Goal: Information Seeking & Learning: Learn about a topic

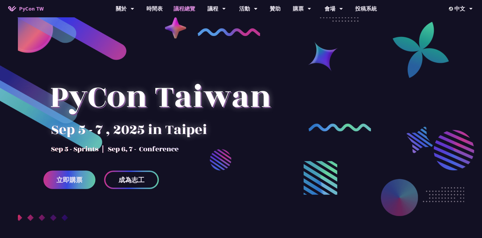
click at [183, 11] on link "議程總覽" at bounding box center [184, 8] width 33 height 17
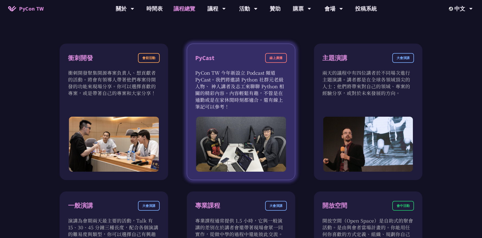
scroll to position [171, 0]
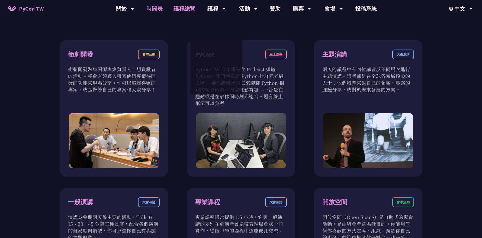
click at [154, 7] on link "時間表" at bounding box center [154, 8] width 27 height 17
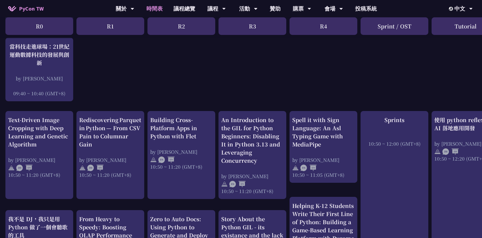
scroll to position [117, 0]
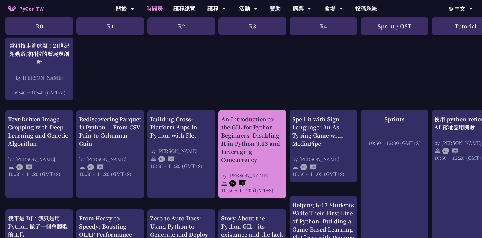
click at [249, 159] on div "An Introduction to the GIL for Python Beginners: Disabling It in Python 3.13 an…" at bounding box center [252, 139] width 62 height 49
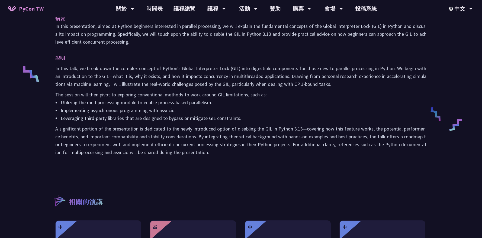
scroll to position [200, 0]
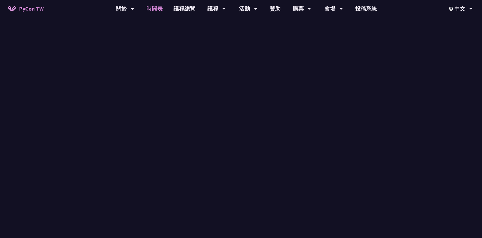
scroll to position [117, 0]
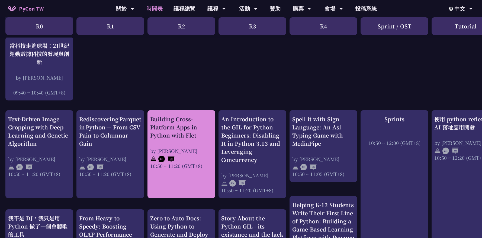
click at [165, 151] on div "by [PERSON_NAME]" at bounding box center [181, 151] width 62 height 7
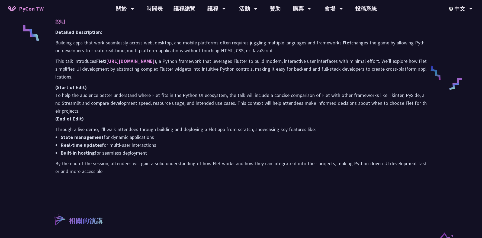
scroll to position [238, 0]
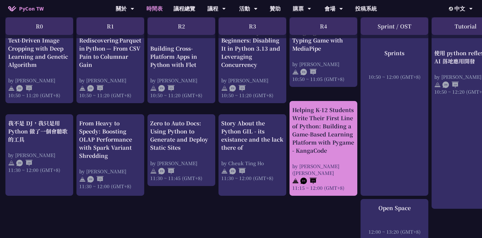
scroll to position [213, 0]
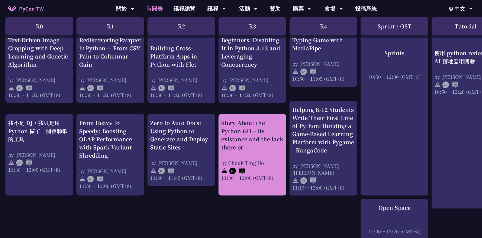
click at [265, 167] on div at bounding box center [252, 170] width 62 height 8
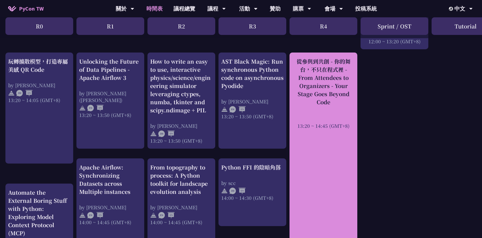
scroll to position [412, 0]
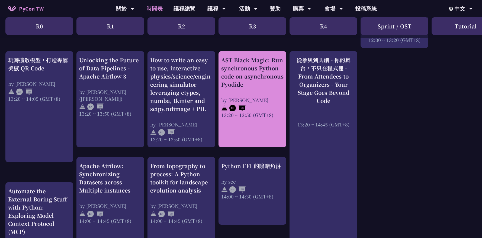
click at [259, 81] on div "AST Black Magic: Run synchronous Python code on asynchronous Pyodide" at bounding box center [252, 72] width 62 height 33
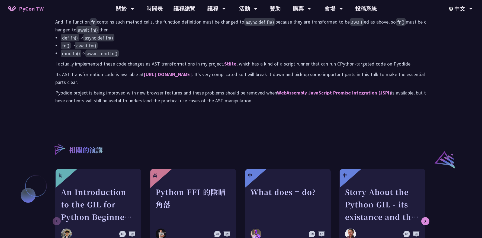
scroll to position [318, 0]
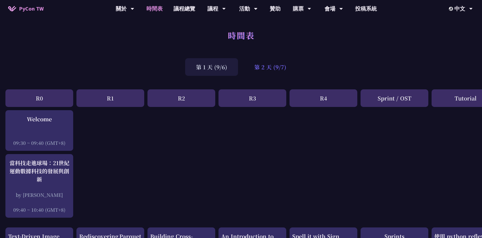
click at [272, 69] on div "第 2 天 (9/7)" at bounding box center [270, 67] width 54 height 18
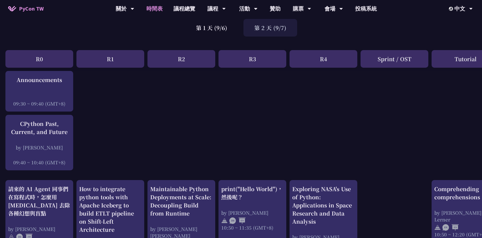
scroll to position [40, 0]
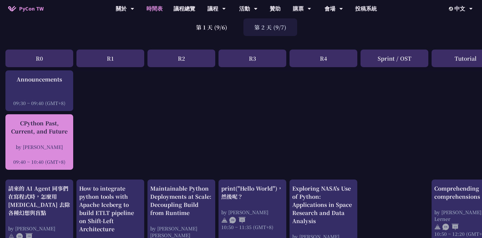
click at [35, 139] on div "CPython Past, Current, and Future by [PERSON_NAME] 09:40 ~ 10:40 (GMT+8)" at bounding box center [39, 142] width 62 height 46
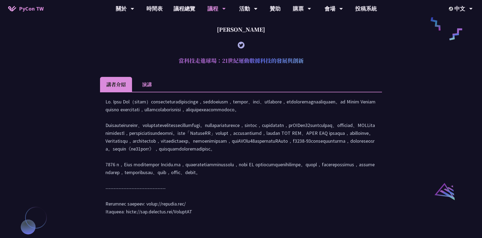
scroll to position [368, 0]
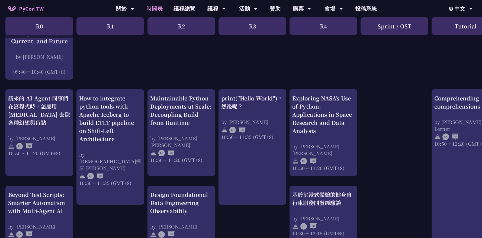
scroll to position [133, 0]
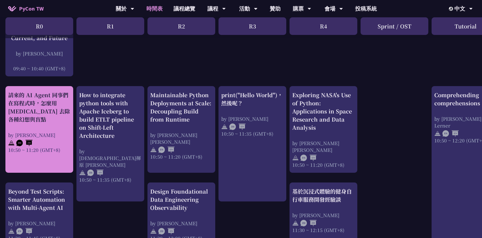
click at [21, 116] on div "請來的 AI Agent 同事們在寫程式時，怎麼用 [MEDICAL_DATA] 去除各種幻想與盲點" at bounding box center [39, 107] width 62 height 33
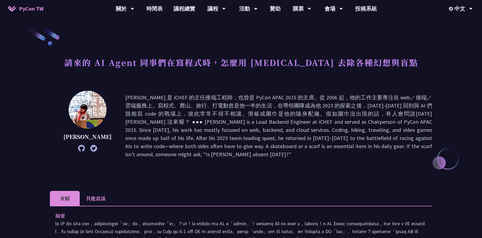
click at [277, 121] on p at bounding box center [278, 125] width 307 height 65
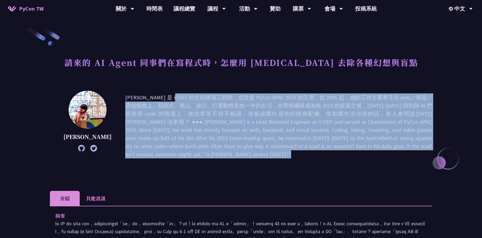
click at [287, 140] on p at bounding box center [278, 125] width 307 height 65
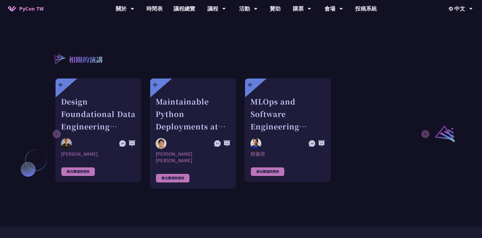
scroll to position [352, 0]
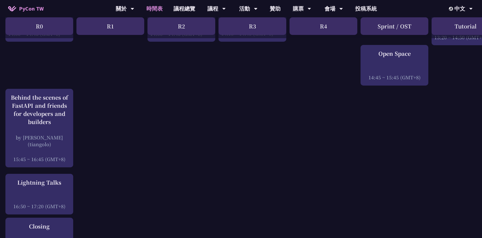
scroll to position [677, 0]
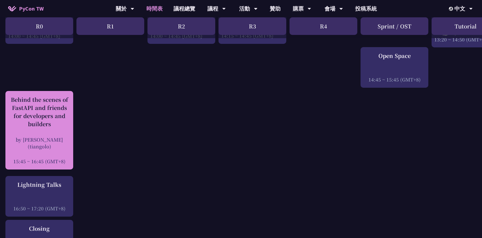
click at [62, 110] on div "Behind the scenes of FastAPI and friends for developers and builders" at bounding box center [39, 112] width 62 height 33
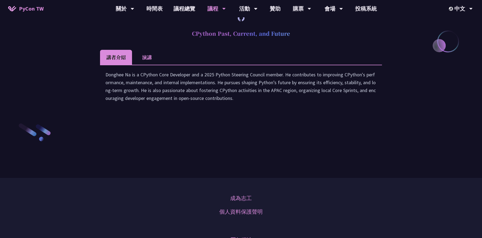
scroll to position [569, 0]
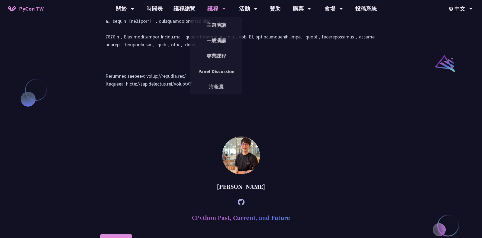
click at [212, 9] on div "議程" at bounding box center [216, 8] width 18 height 17
click at [213, 22] on link "主題演講" at bounding box center [216, 25] width 52 height 13
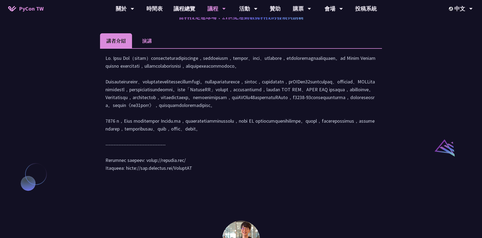
scroll to position [484, 0]
click at [144, 44] on li "演講" at bounding box center [147, 41] width 30 height 15
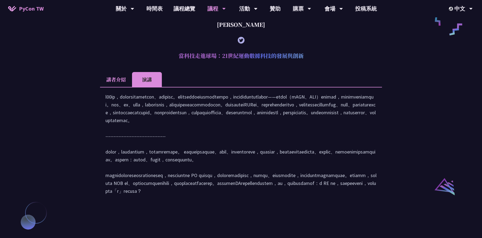
scroll to position [441, 0]
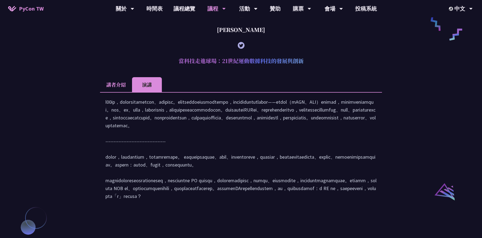
click at [117, 91] on li "講者介紹" at bounding box center [116, 84] width 32 height 15
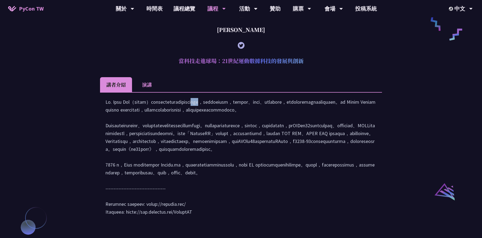
drag, startPoint x: 133, startPoint y: 116, endPoint x: 146, endPoint y: 116, distance: 12.5
click at [146, 116] on div at bounding box center [240, 159] width 271 height 123
copy div "[PERSON_NAME]"
click at [324, 147] on div at bounding box center [240, 159] width 271 height 123
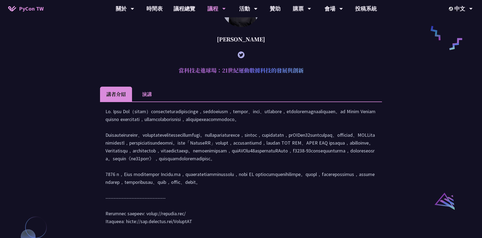
scroll to position [424, 0]
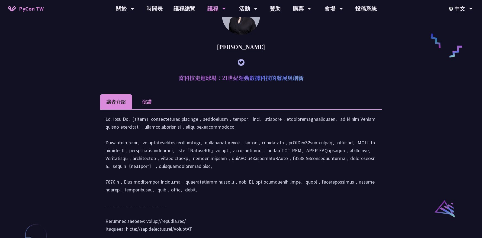
click at [334, 154] on div at bounding box center [240, 176] width 271 height 123
click at [345, 157] on div at bounding box center [240, 176] width 271 height 123
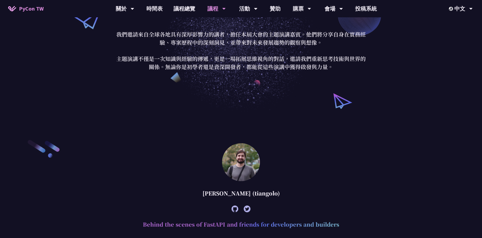
scroll to position [0, 0]
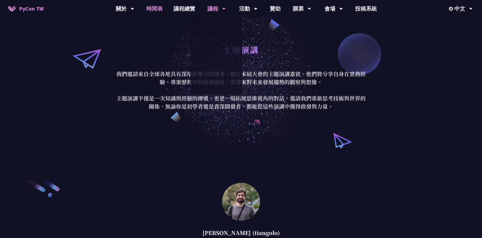
click at [151, 9] on link "時間表" at bounding box center [154, 8] width 27 height 17
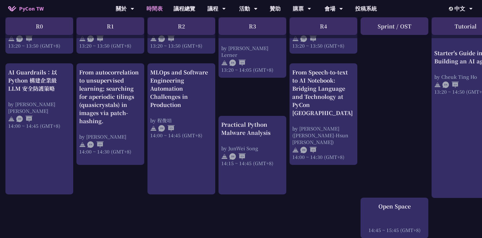
scroll to position [523, 0]
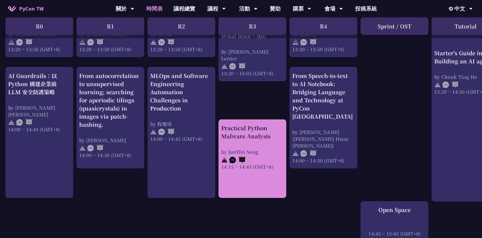
click at [260, 131] on div "Practical Python Malware Analysis" at bounding box center [252, 132] width 62 height 16
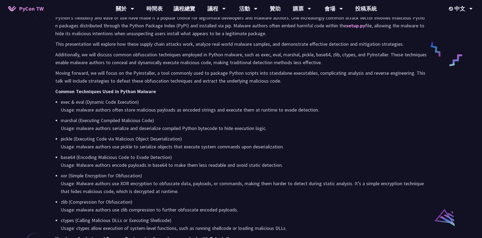
scroll to position [295, 0]
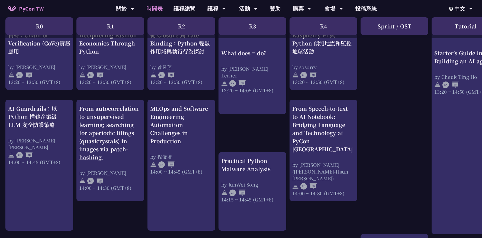
scroll to position [481, 0]
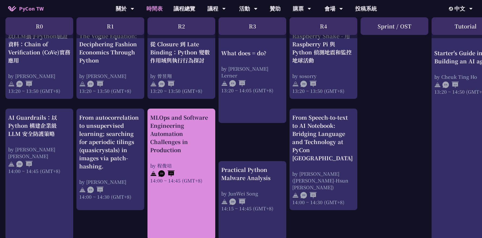
click at [200, 125] on div "MLOps and Software Engineering Automation Challenges in Production" at bounding box center [181, 133] width 62 height 41
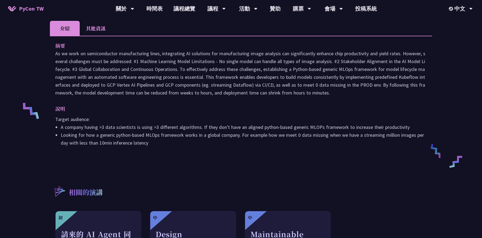
scroll to position [161, 0]
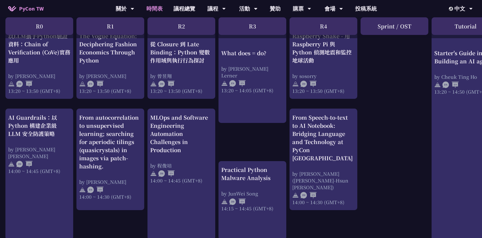
scroll to position [490, 0]
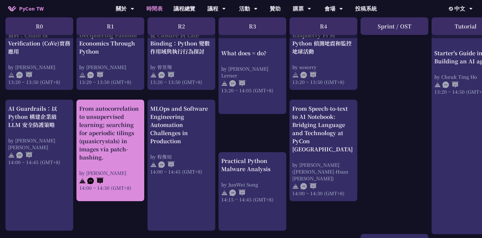
click at [119, 126] on div "From autocorrelation to unsupervised learning; searching for aperiodic tilings …" at bounding box center [110, 133] width 62 height 57
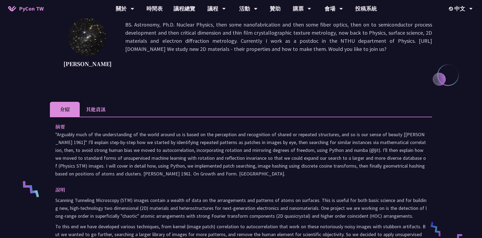
scroll to position [97, 0]
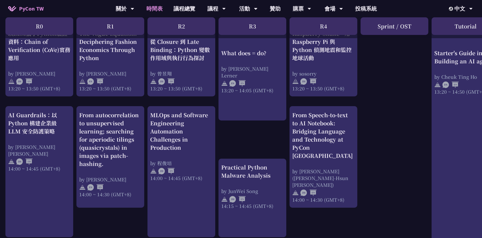
scroll to position [483, 0]
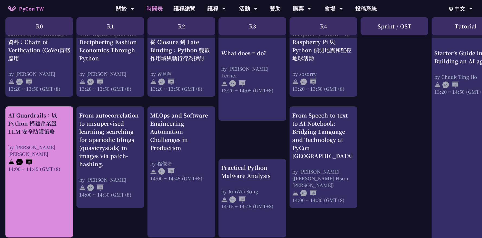
click at [57, 126] on div "AI Guardrails：以 Python 構建企業級 LLM 安全防護策略" at bounding box center [39, 123] width 62 height 24
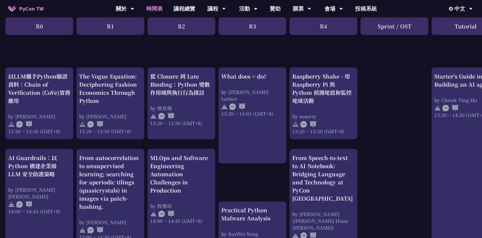
scroll to position [438, 0]
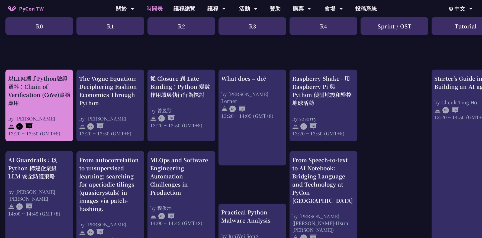
click at [58, 96] on div "以LLM攜手Python驗證資料：Chain of Verification (CoVe)實務應用" at bounding box center [39, 90] width 62 height 33
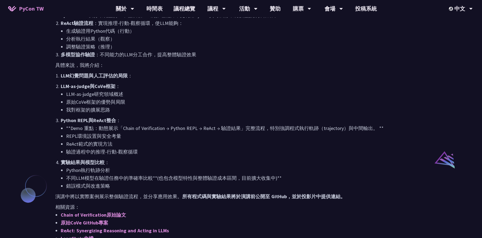
scroll to position [325, 0]
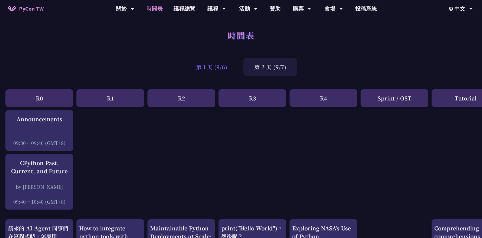
click at [219, 67] on div "第 1 天 (9/6)" at bounding box center [211, 67] width 53 height 18
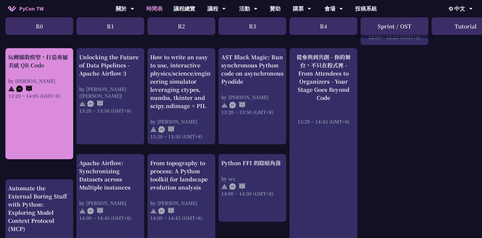
scroll to position [416, 0]
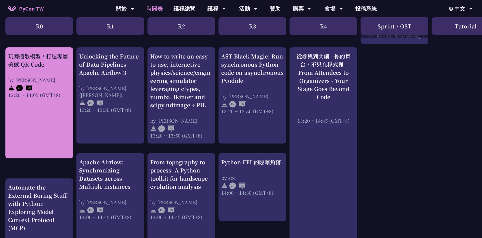
click at [50, 131] on div "玩轉擴散模型，打造專屬美感 QR Code by Jiawei 13:20 ~ 14:05 (GMT+8)" at bounding box center [39, 102] width 68 height 111
click at [54, 128] on div "玩轉擴散模型，打造專屬美感 QR Code by Jiawei 13:20 ~ 14:05 (GMT+8)" at bounding box center [39, 102] width 68 height 111
click at [33, 69] on div "玩轉擴散模型，打造專屬美感 QR Code by Jiawei 13:20 ~ 14:05 (GMT+8)" at bounding box center [39, 75] width 62 height 46
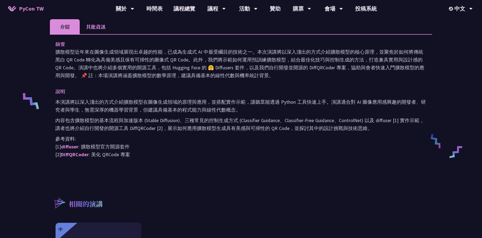
scroll to position [176, 0]
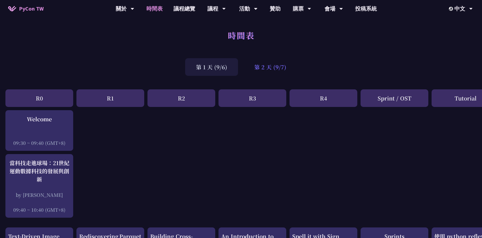
click at [278, 65] on div "第 2 天 (9/7)" at bounding box center [270, 67] width 54 height 18
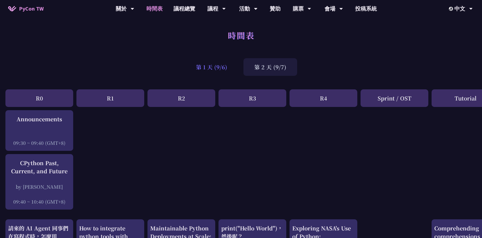
click at [227, 69] on div "第 1 天 (9/6)" at bounding box center [211, 67] width 53 height 18
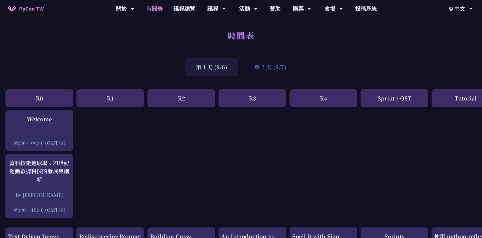
click at [273, 66] on div "第 2 天 (9/7)" at bounding box center [270, 67] width 54 height 18
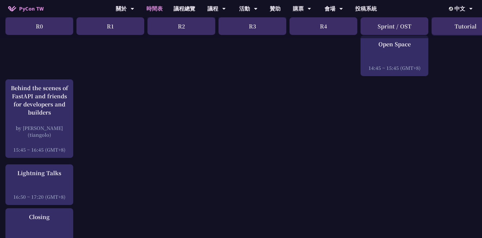
scroll to position [687, 0]
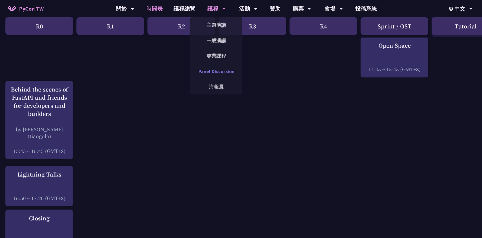
click at [217, 70] on link "Panel Discussion" at bounding box center [216, 71] width 52 height 13
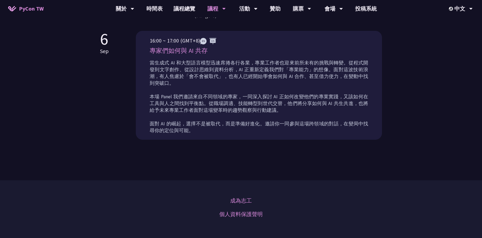
scroll to position [246, 0]
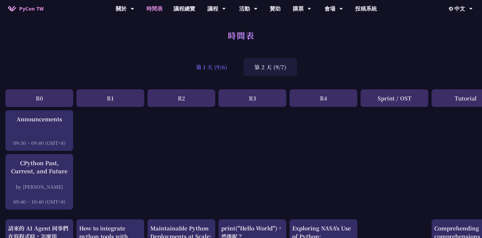
click at [212, 75] on div "第 1 天 (9/6)" at bounding box center [211, 67] width 53 height 18
